Goal: Find specific page/section: Find specific page/section

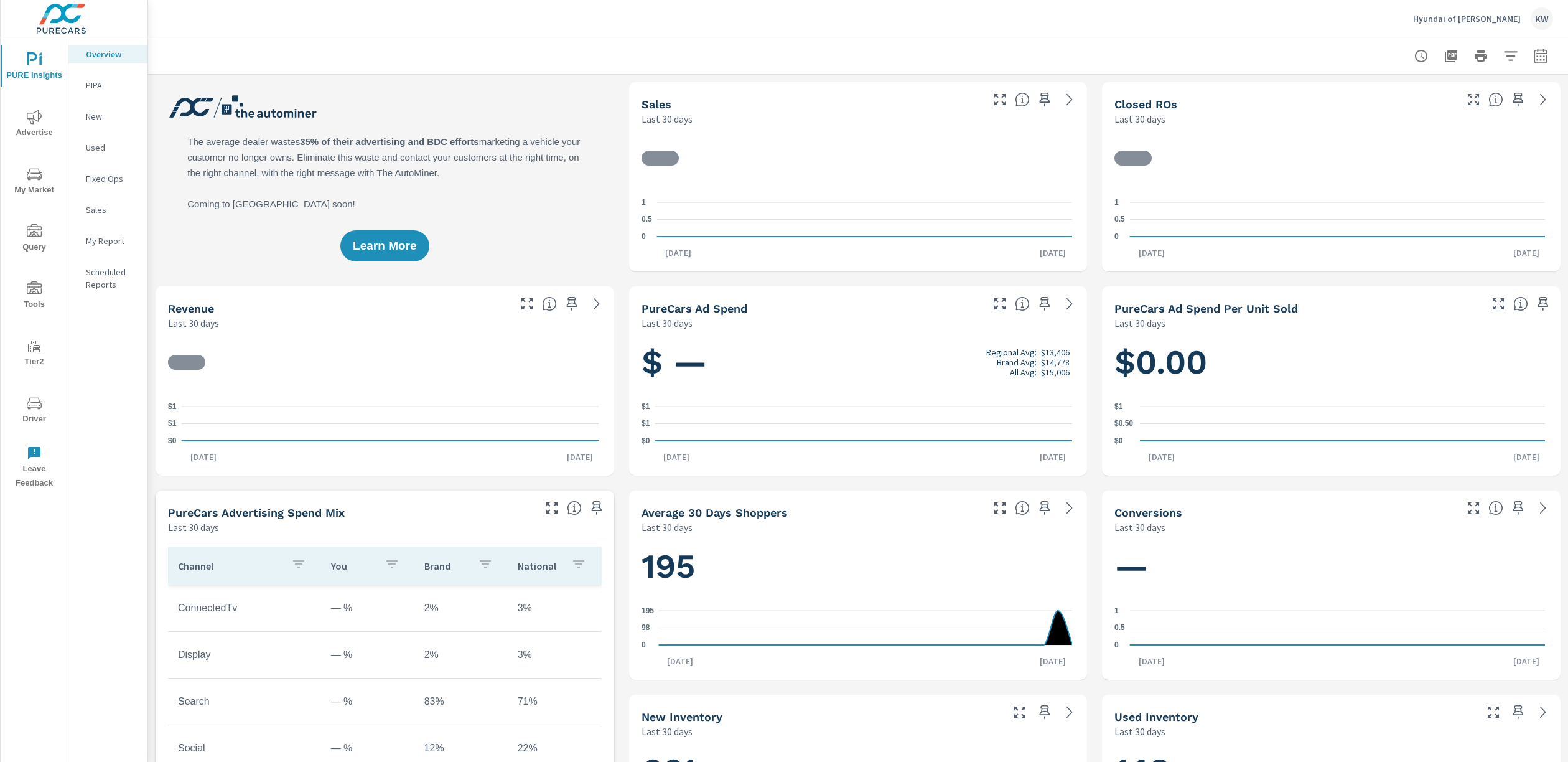
click at [40, 413] on span "Driver" at bounding box center [35, 411] width 60 height 31
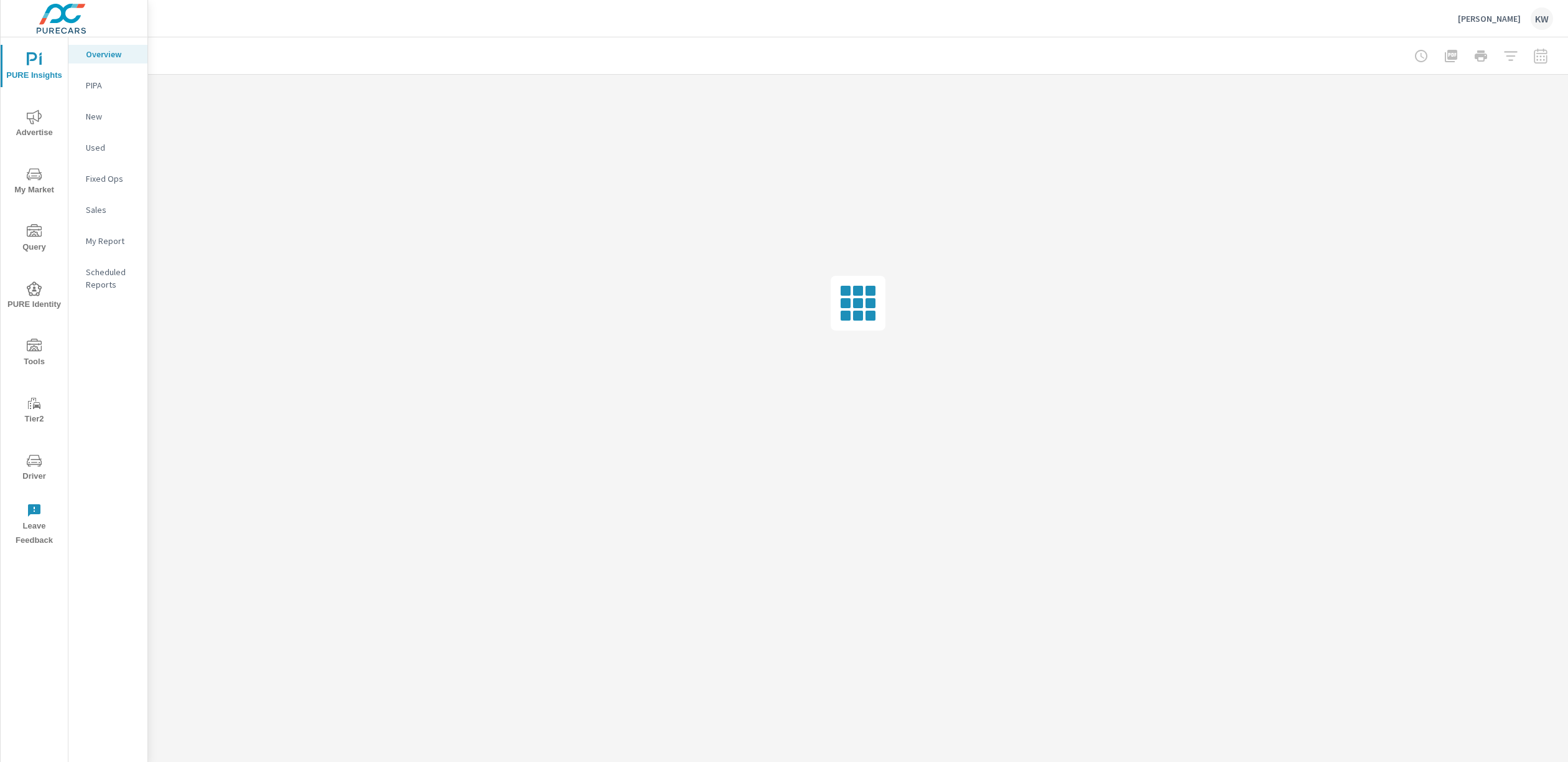
drag, startPoint x: 39, startPoint y: 471, endPoint x: 34, endPoint y: 466, distance: 7.1
click at [39, 470] on span "Driver" at bounding box center [35, 468] width 60 height 31
click at [37, 471] on span "Driver" at bounding box center [35, 468] width 60 height 31
